Goal: Information Seeking & Learning: Learn about a topic

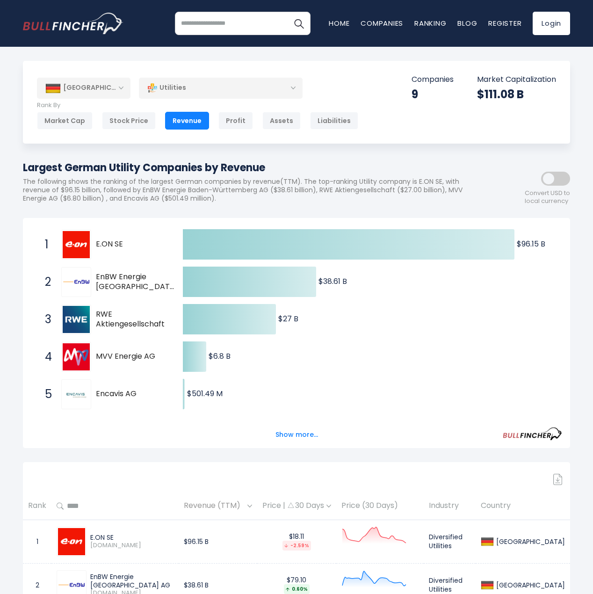
click at [189, 86] on div "Utilities" at bounding box center [221, 87] width 164 height 21
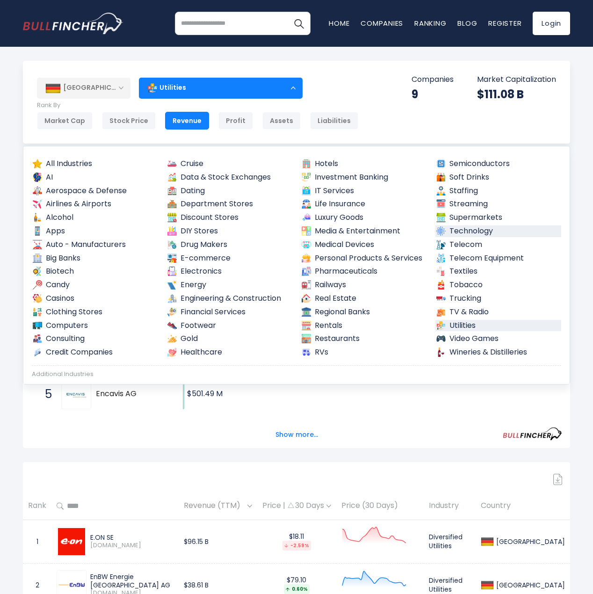
click at [470, 235] on link "Technology" at bounding box center [498, 231] width 126 height 12
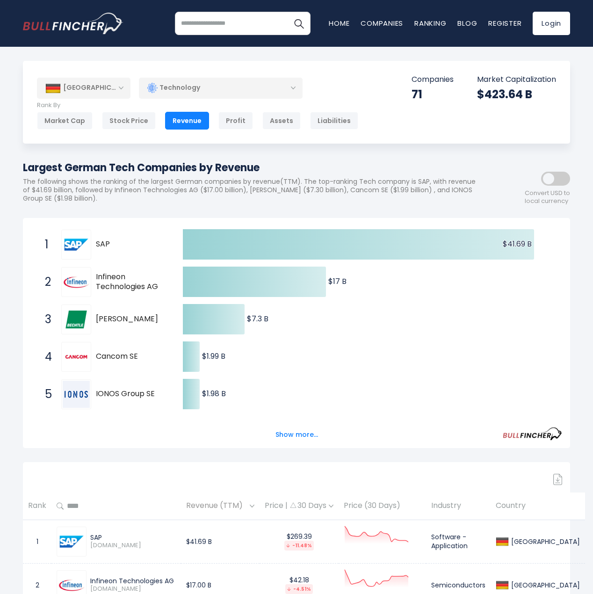
click at [204, 93] on div "Technology" at bounding box center [221, 87] width 164 height 21
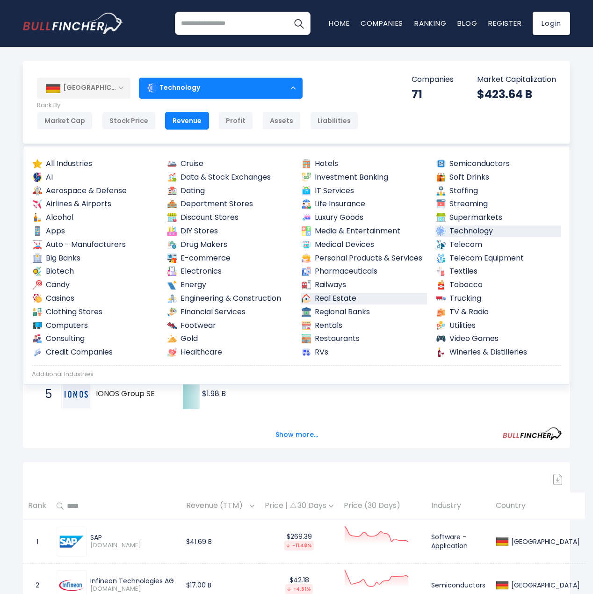
click at [329, 295] on link "Real Estate" at bounding box center [363, 299] width 126 height 12
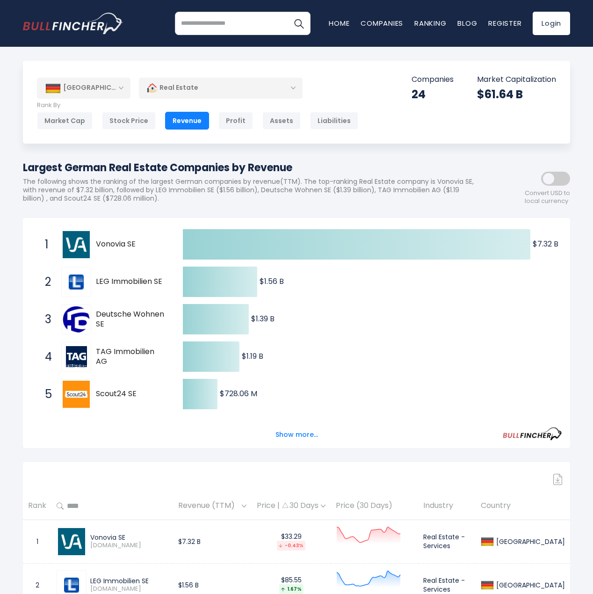
click at [244, 91] on div "Real Estate" at bounding box center [221, 87] width 164 height 21
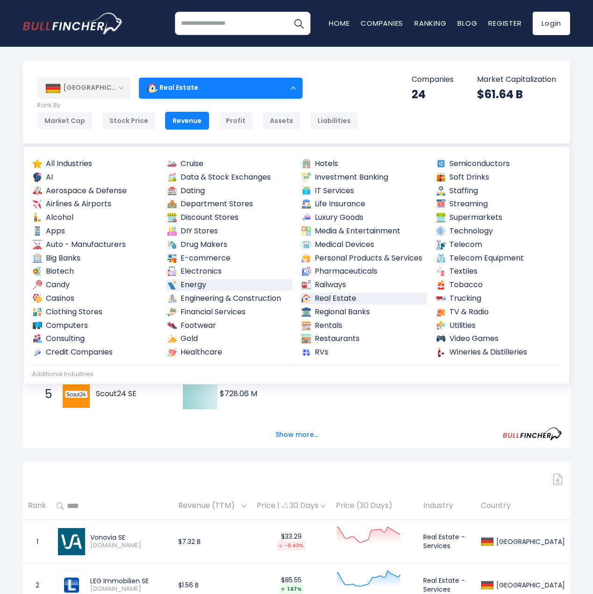
click at [197, 286] on link "Energy" at bounding box center [229, 285] width 126 height 12
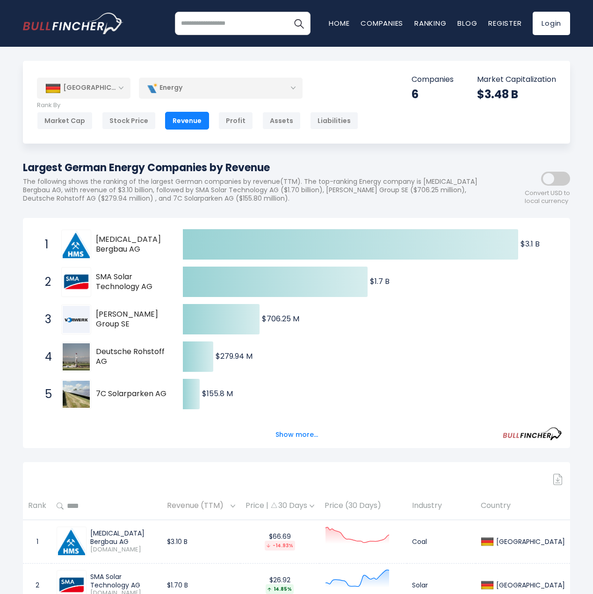
click at [206, 97] on div "Energy" at bounding box center [221, 87] width 164 height 21
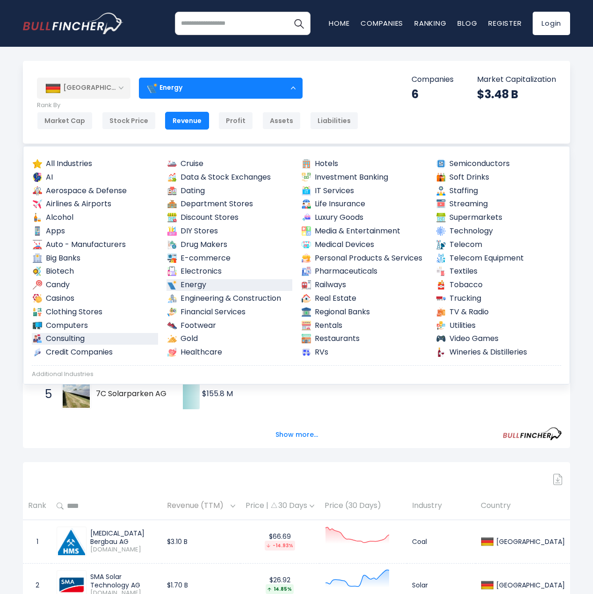
click at [69, 338] on link "Consulting" at bounding box center [95, 339] width 126 height 12
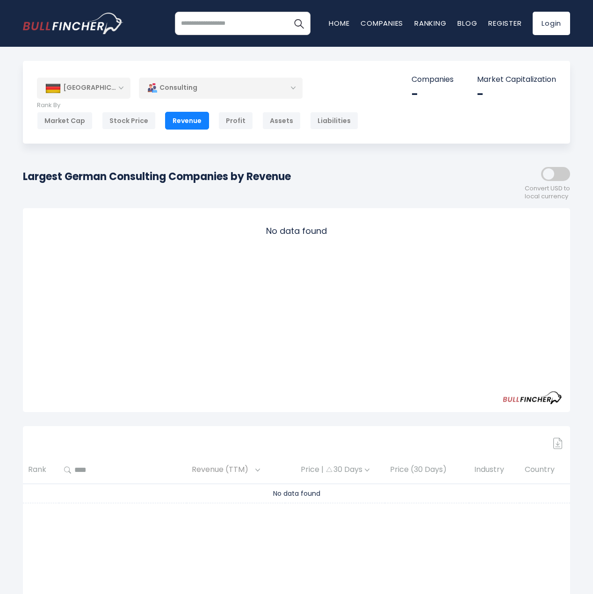
click at [201, 97] on div "Consulting" at bounding box center [221, 87] width 164 height 21
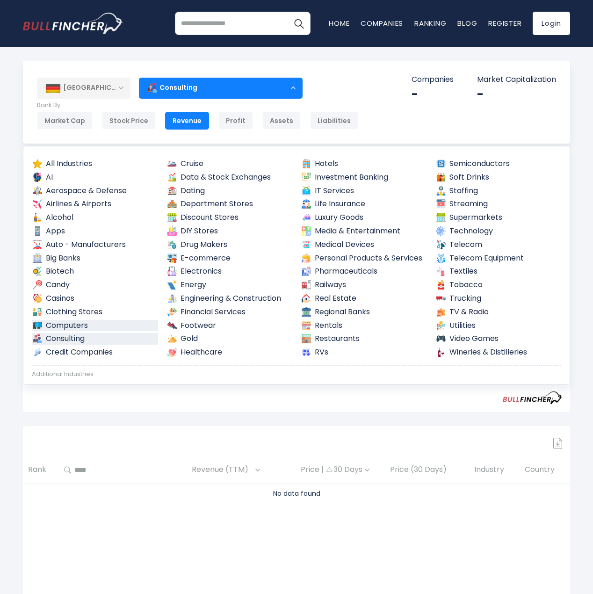
click at [68, 326] on link "Computers" at bounding box center [95, 326] width 126 height 12
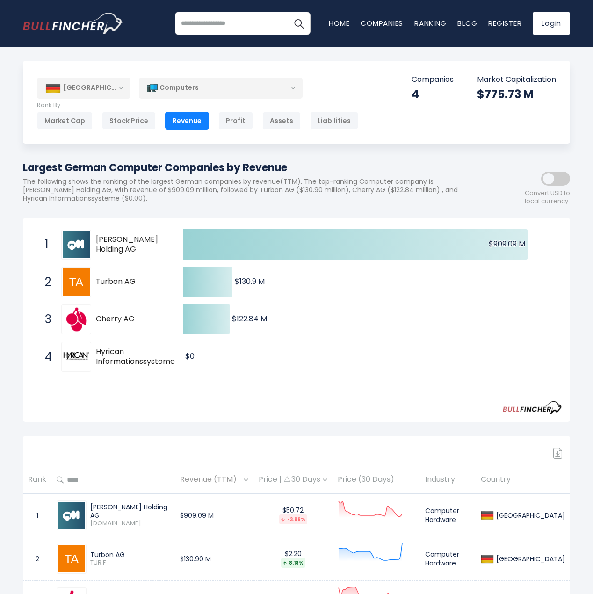
click at [239, 91] on div "Computers" at bounding box center [221, 87] width 164 height 21
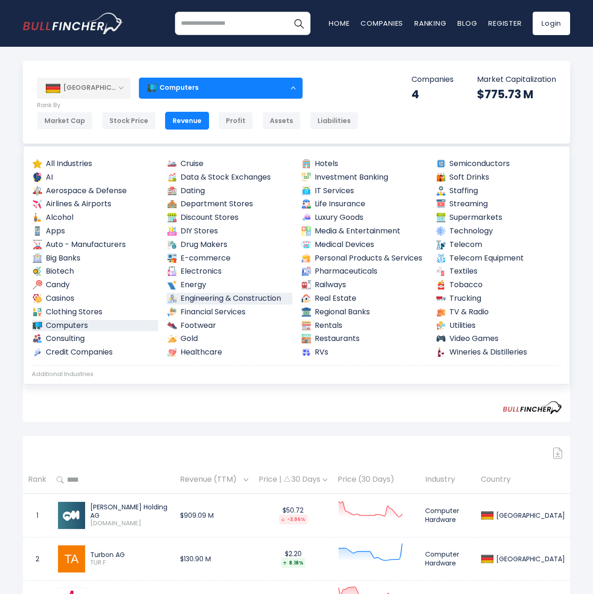
click at [266, 298] on link "Engineering & Construction" at bounding box center [229, 299] width 126 height 12
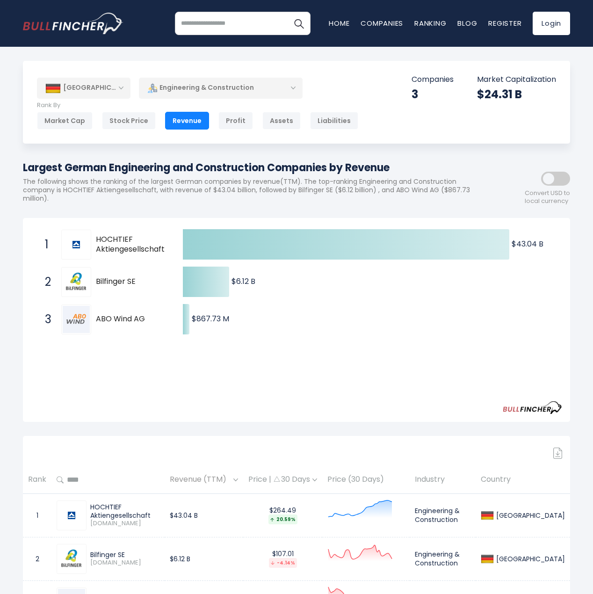
click at [281, 85] on div "Engineering & Construction" at bounding box center [221, 87] width 164 height 21
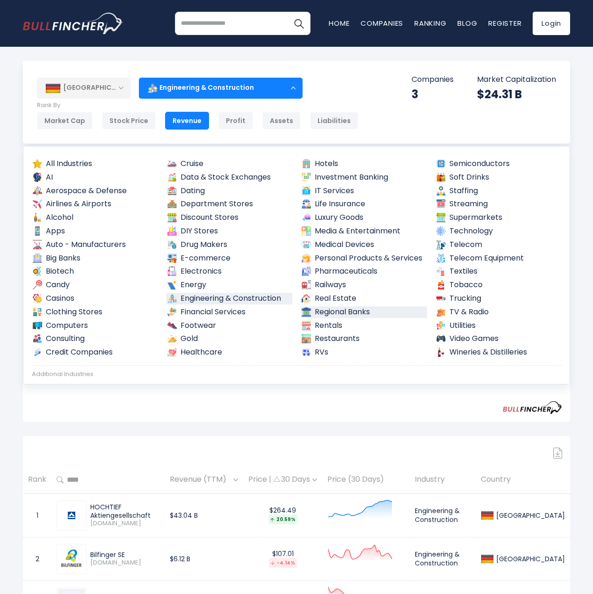
click at [373, 311] on link "Regional Banks" at bounding box center [363, 312] width 126 height 12
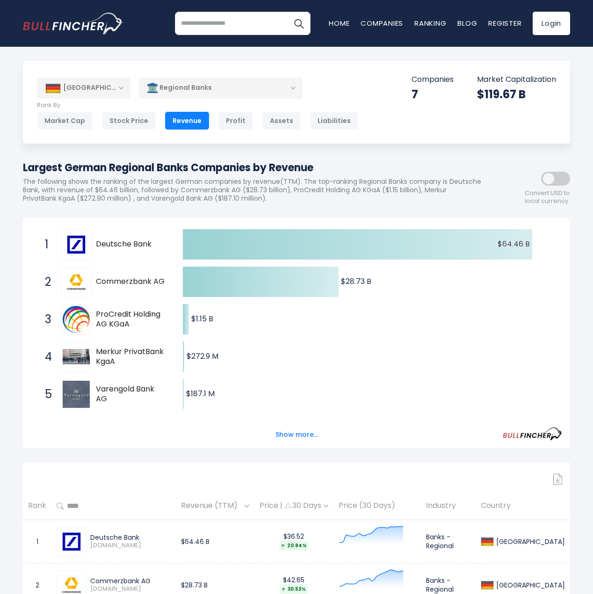
drag, startPoint x: 159, startPoint y: 242, endPoint x: 96, endPoint y: 243, distance: 63.6
click at [96, 243] on span "Deutsche Bank" at bounding box center [131, 244] width 71 height 10
drag, startPoint x: 96, startPoint y: 243, endPoint x: 147, endPoint y: 242, distance: 51.4
click at [147, 242] on span "Deutsche Bank" at bounding box center [131, 244] width 71 height 10
click at [213, 87] on div "Regional Banks" at bounding box center [221, 87] width 164 height 21
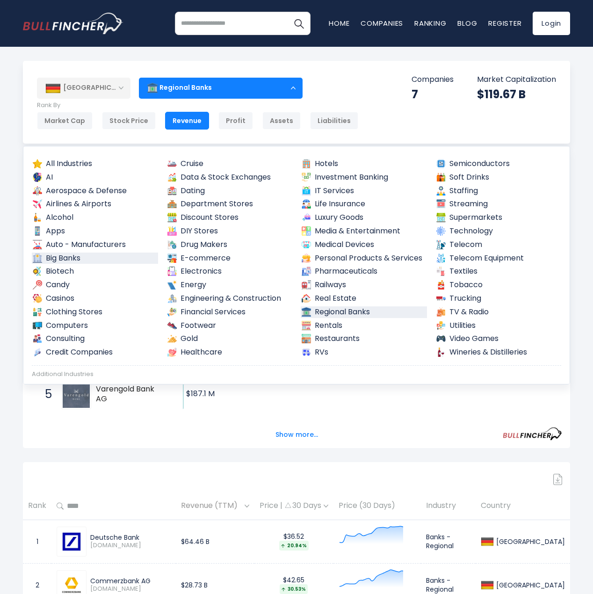
click at [91, 257] on link "Big Banks" at bounding box center [95, 258] width 126 height 12
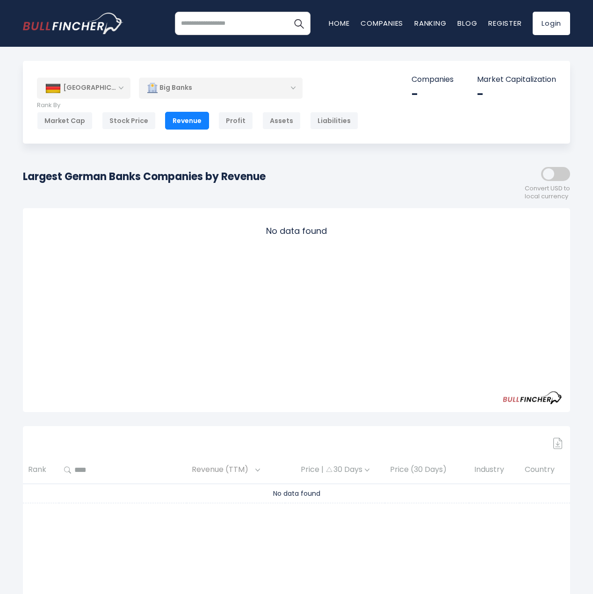
click at [231, 89] on div "Big Banks" at bounding box center [221, 87] width 164 height 21
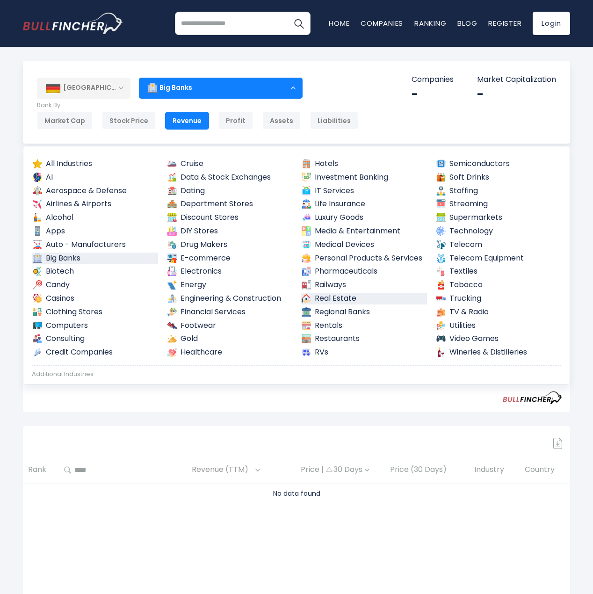
click at [328, 297] on link "Real Estate" at bounding box center [363, 299] width 126 height 12
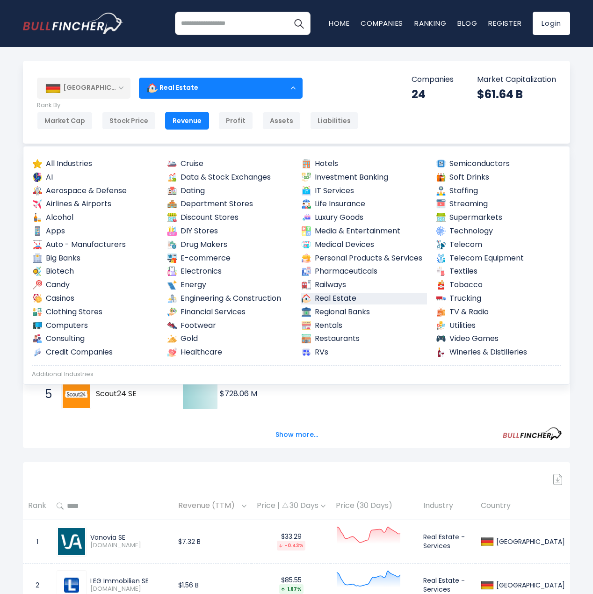
click at [225, 93] on div "Real Estate" at bounding box center [221, 87] width 164 height 21
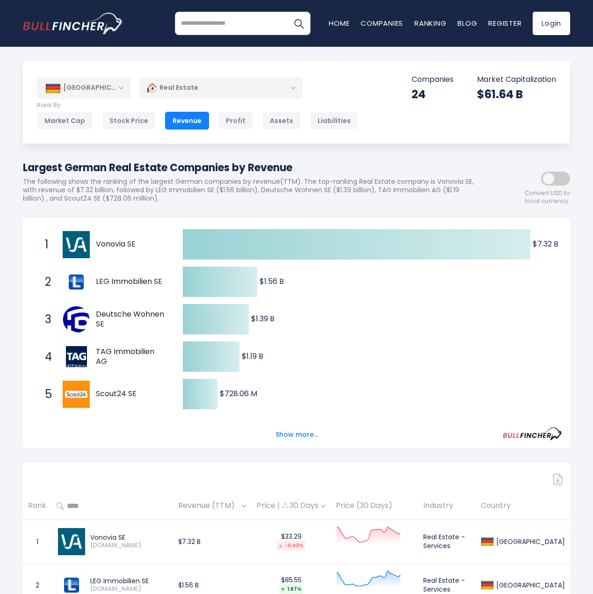
click at [239, 88] on div "Real Estate" at bounding box center [221, 87] width 164 height 21
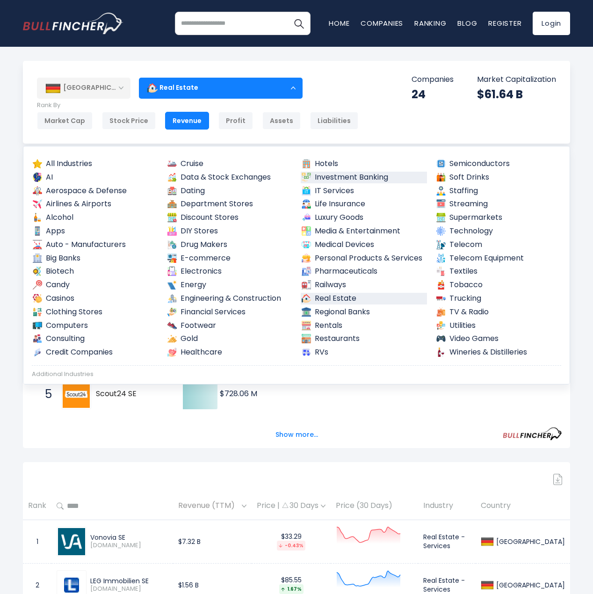
click at [344, 178] on link "Investment Banking" at bounding box center [363, 178] width 126 height 12
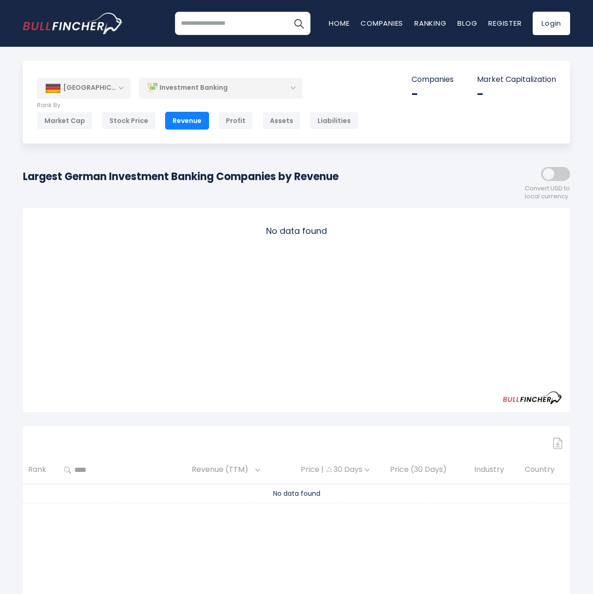
click at [246, 85] on div "Investment Banking" at bounding box center [221, 87] width 164 height 21
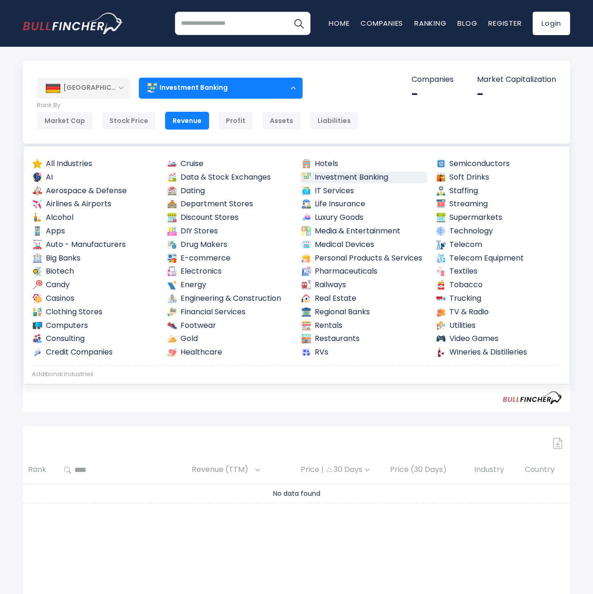
click at [238, 89] on div "Investment Banking" at bounding box center [221, 87] width 164 height 21
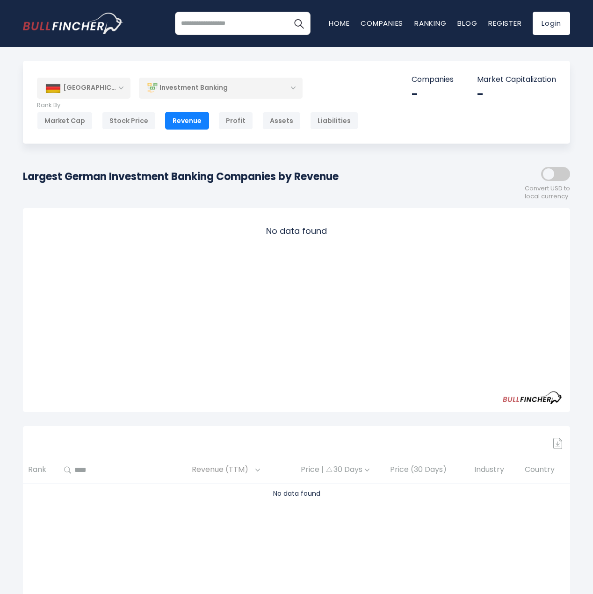
click at [210, 82] on div "Investment Banking" at bounding box center [221, 87] width 164 height 21
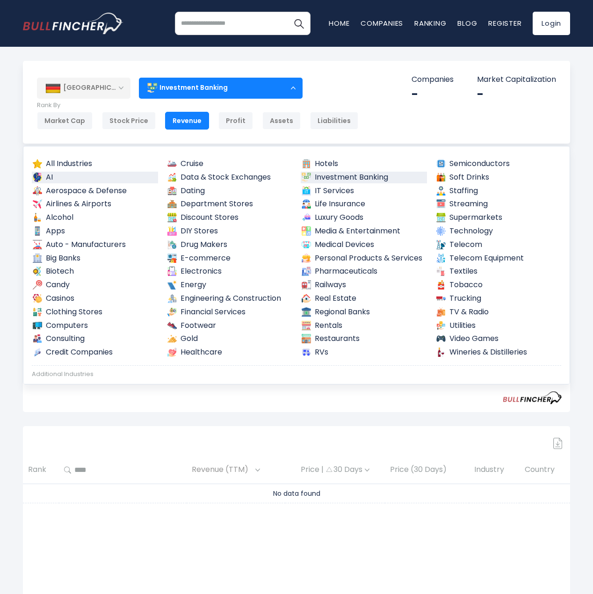
click at [54, 176] on link "AI" at bounding box center [95, 178] width 126 height 12
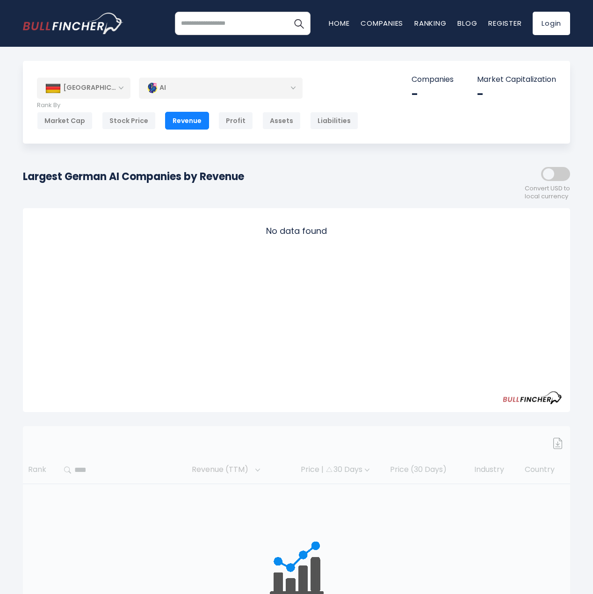
click at [250, 93] on div "AI" at bounding box center [221, 87] width 164 height 21
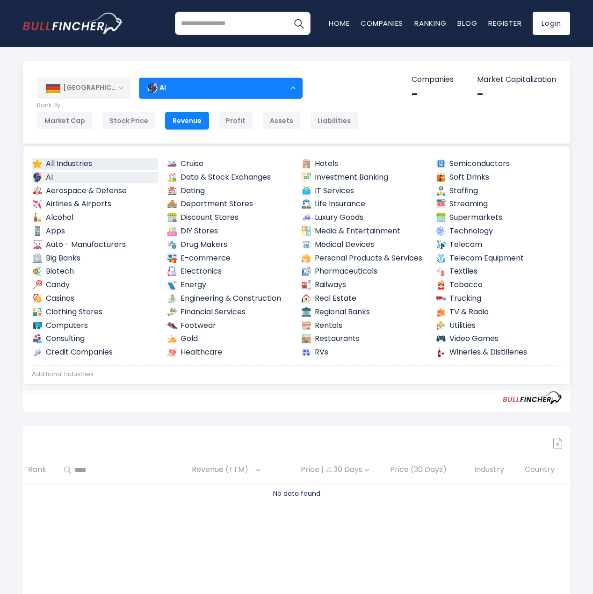
click at [79, 159] on link "All Industries" at bounding box center [95, 164] width 126 height 12
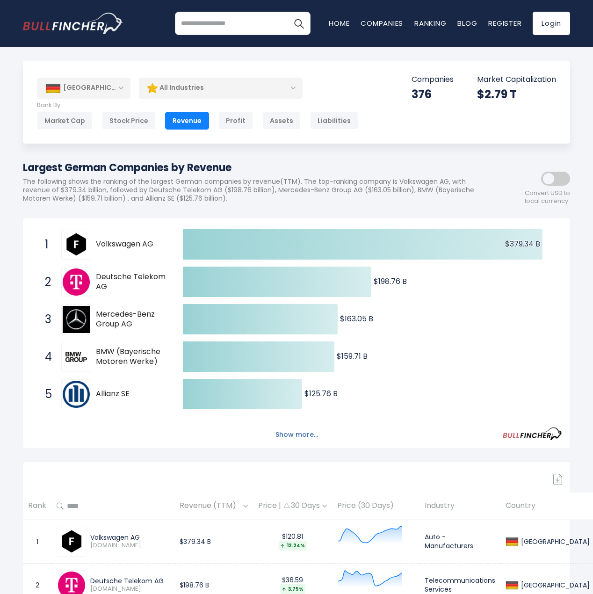
click at [286, 436] on button "Show more..." at bounding box center [297, 434] width 54 height 15
